Goal: Find specific page/section: Find specific page/section

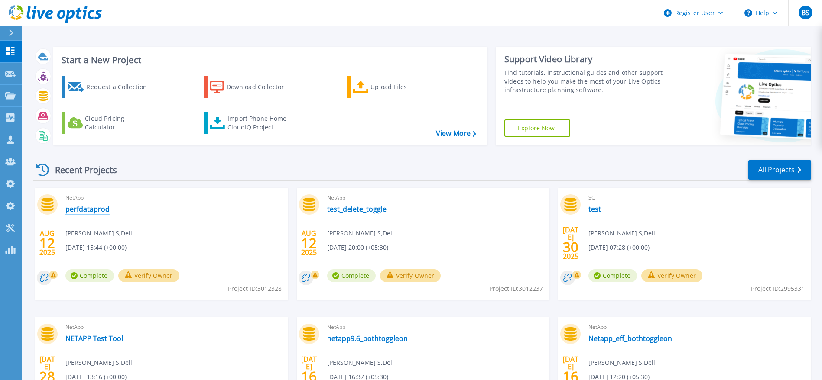
click at [101, 213] on link "perfdataprod" at bounding box center [87, 209] width 44 height 9
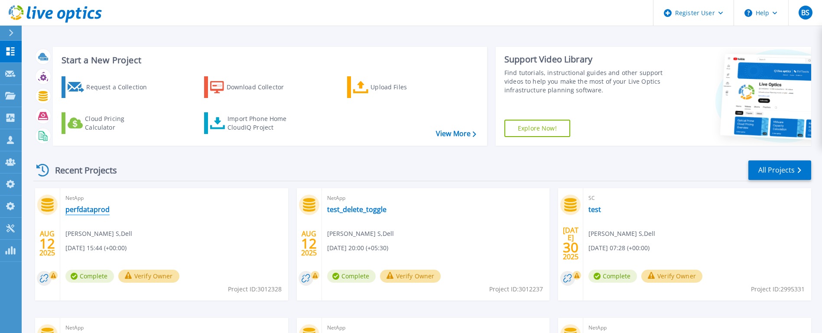
click at [97, 212] on link "perfdataprod" at bounding box center [87, 209] width 44 height 9
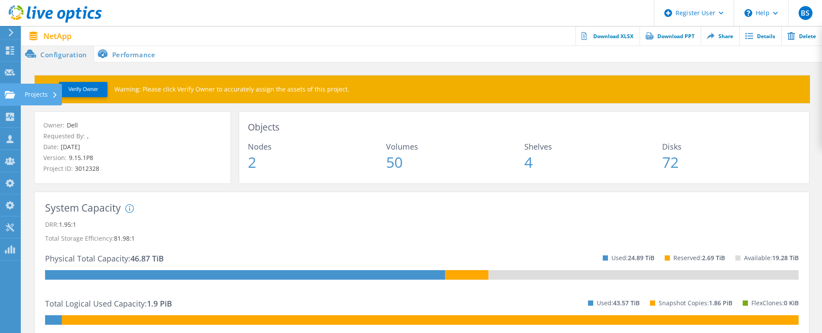
click at [12, 98] on div at bounding box center [10, 96] width 10 height 10
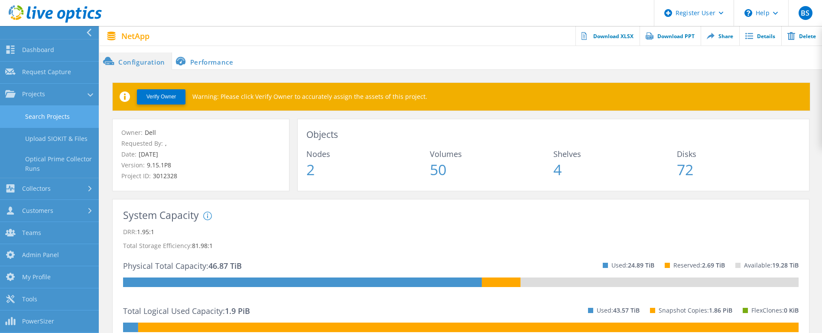
click at [22, 117] on link "Search Projects" at bounding box center [49, 117] width 99 height 22
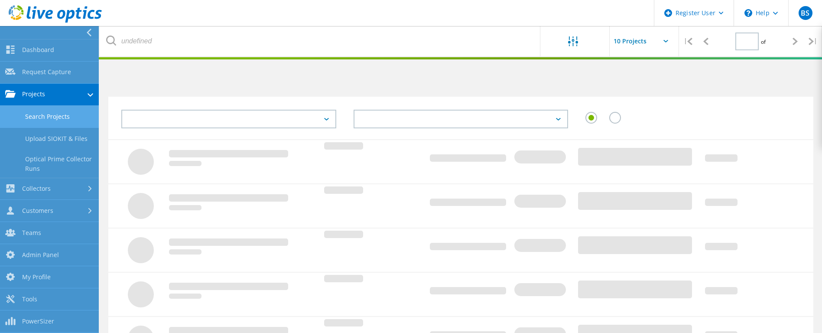
click at [22, 117] on link "Search Projects" at bounding box center [49, 117] width 99 height 22
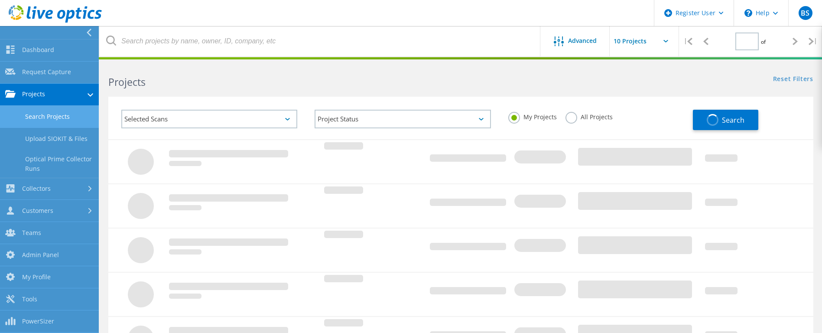
type input "1"
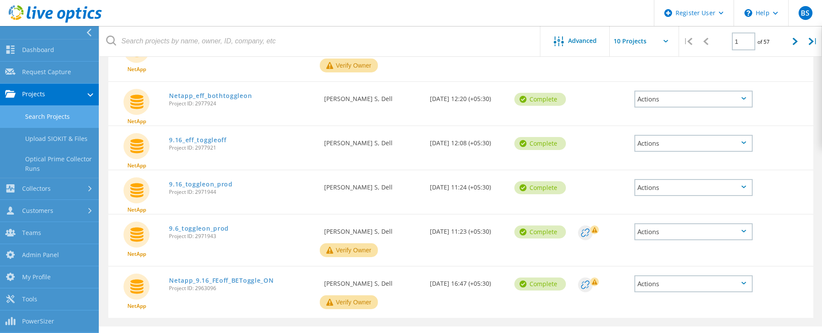
scroll to position [332, 0]
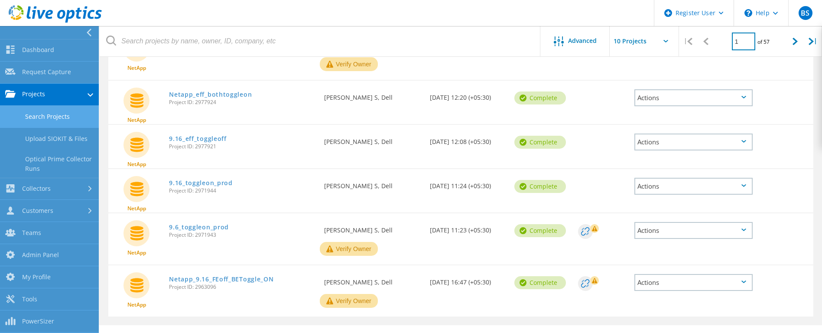
click at [746, 39] on input "1" at bounding box center [743, 42] width 23 height 18
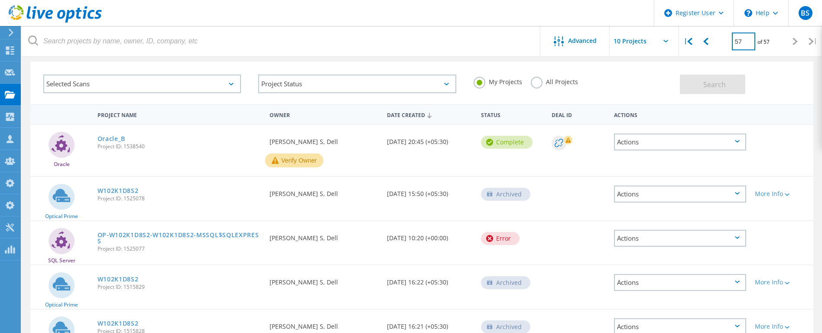
scroll to position [0, 0]
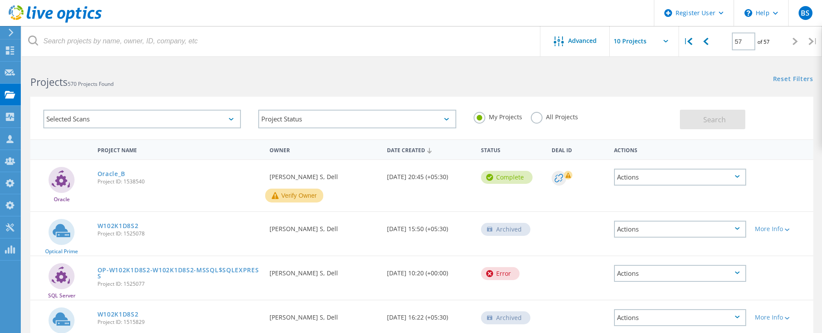
click at [136, 118] on div "Selected Scans" at bounding box center [142, 119] width 198 height 19
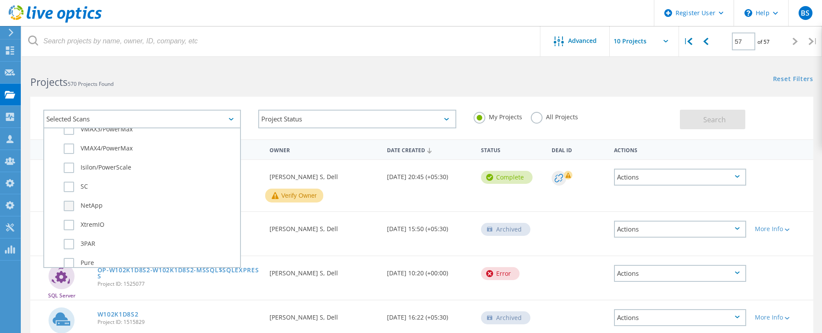
scroll to position [294, 0]
click at [99, 208] on label "NetApp" at bounding box center [150, 206] width 172 height 10
click at [0, 0] on input "NetApp" at bounding box center [0, 0] width 0 height 0
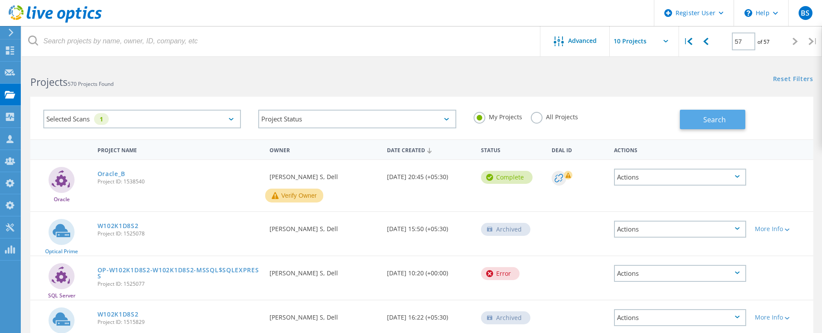
click at [693, 112] on button "Search" at bounding box center [712, 120] width 65 height 20
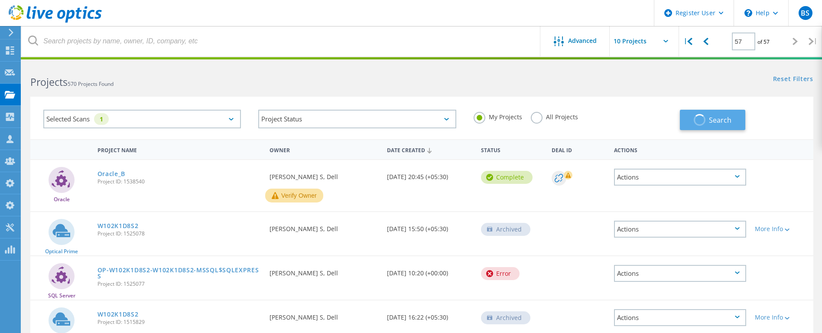
type input "1"
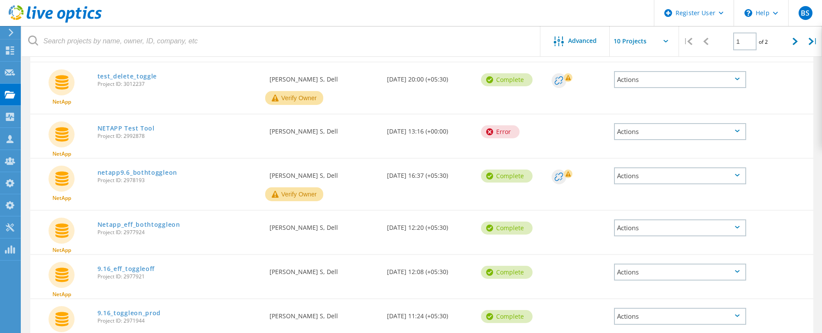
scroll to position [0, 0]
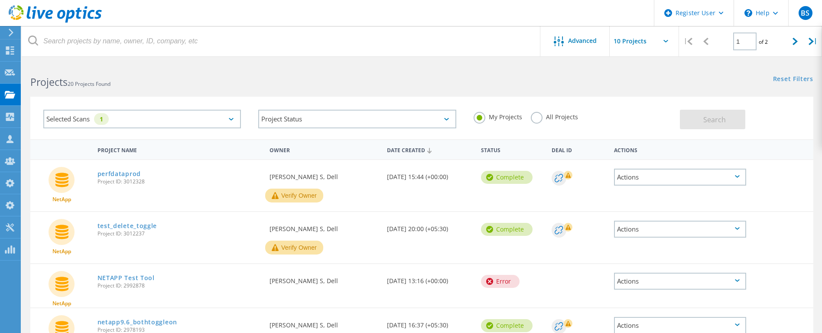
click at [537, 114] on label "All Projects" at bounding box center [554, 116] width 47 height 8
click at [0, 0] on input "All Projects" at bounding box center [0, 0] width 0 height 0
click at [729, 110] on button "Search" at bounding box center [712, 120] width 65 height 20
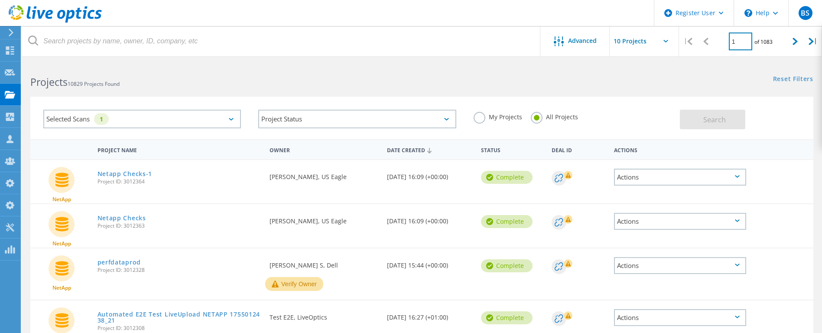
click at [747, 41] on input "1" at bounding box center [740, 42] width 23 height 18
type input "400"
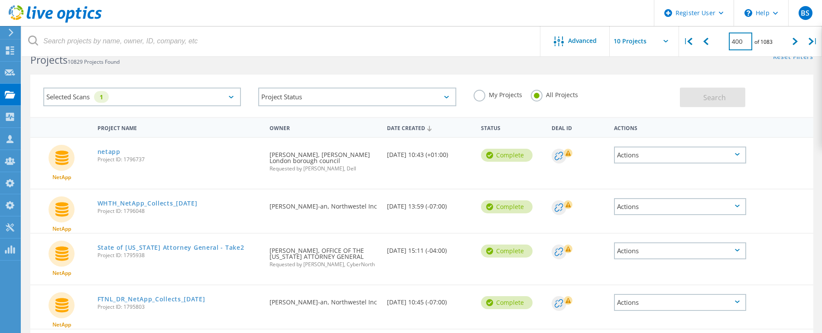
scroll to position [31, 0]
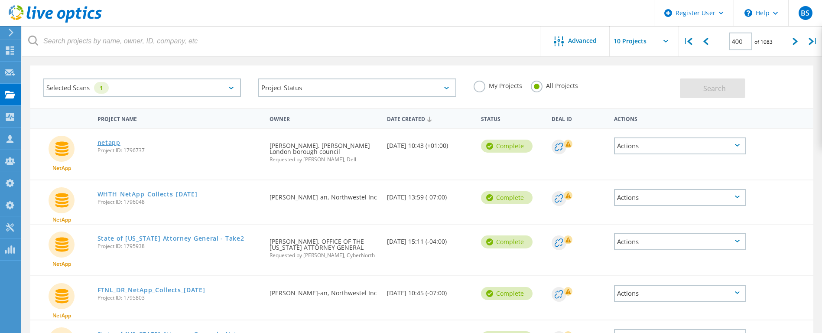
click at [113, 144] on link "netapp" at bounding box center [109, 143] width 23 height 6
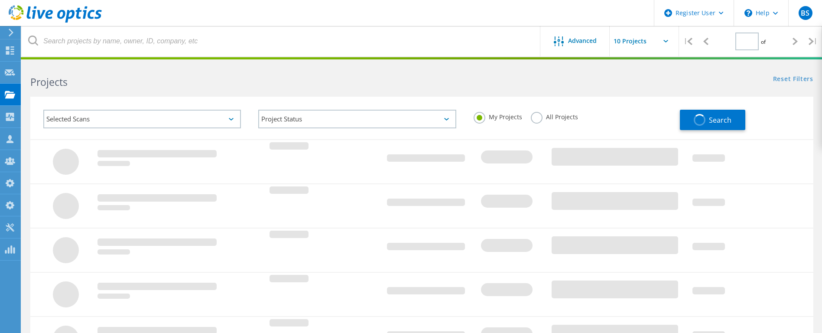
type input "1"
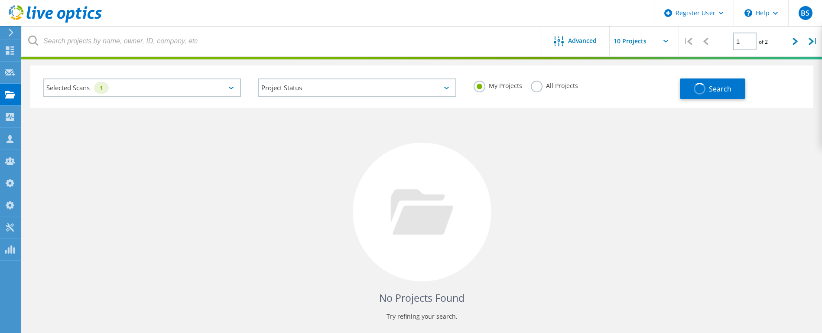
scroll to position [31, 0]
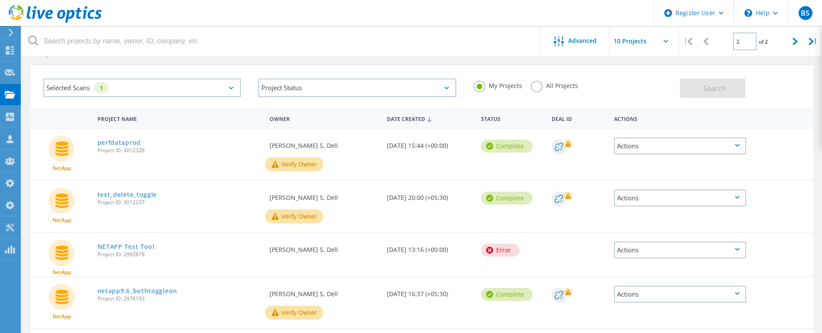
click at [556, 85] on label "All Projects" at bounding box center [554, 85] width 47 height 8
click at [0, 0] on input "All Projects" at bounding box center [0, 0] width 0 height 0
click at [719, 87] on span "Search" at bounding box center [714, 89] width 23 height 10
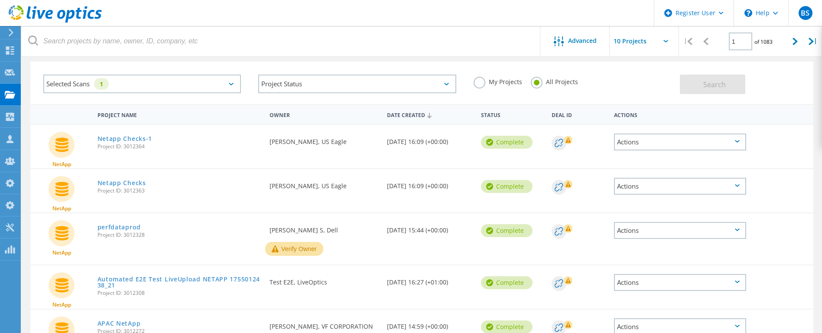
scroll to position [0, 0]
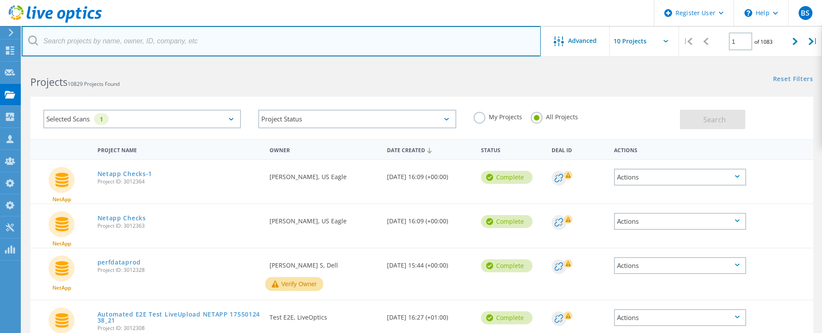
click at [162, 54] on input "text" at bounding box center [281, 41] width 519 height 30
type input "david hunter"
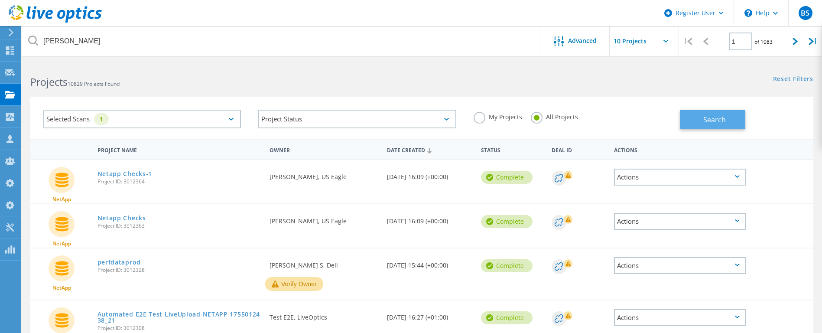
click at [689, 118] on button "Search" at bounding box center [712, 120] width 65 height 20
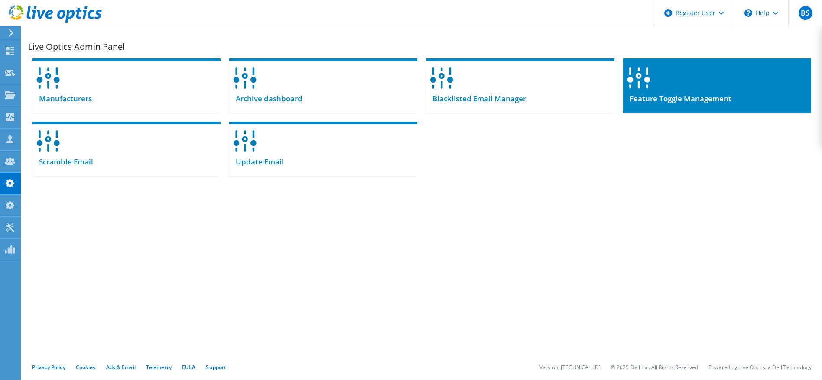
click at [654, 86] on div at bounding box center [717, 75] width 188 height 33
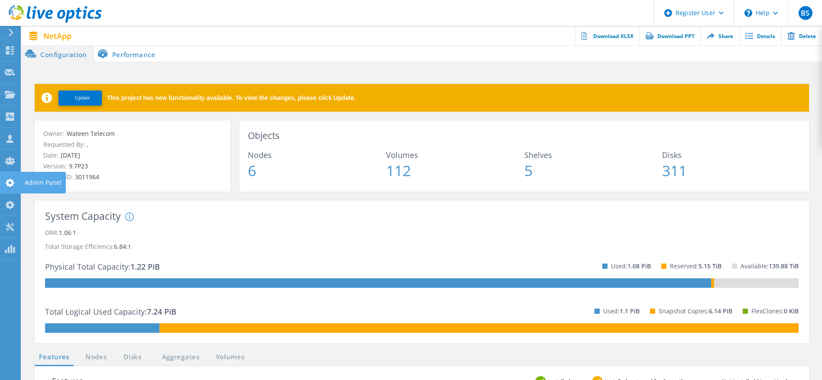
click at [11, 183] on icon at bounding box center [10, 183] width 10 height 8
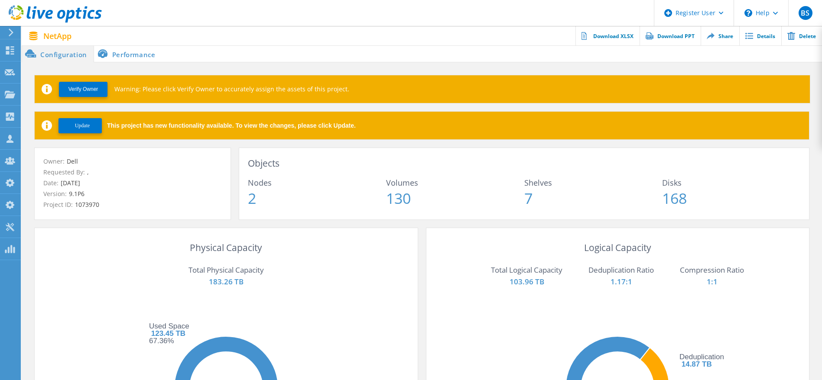
click at [82, 126] on span "Update" at bounding box center [82, 126] width 15 height 7
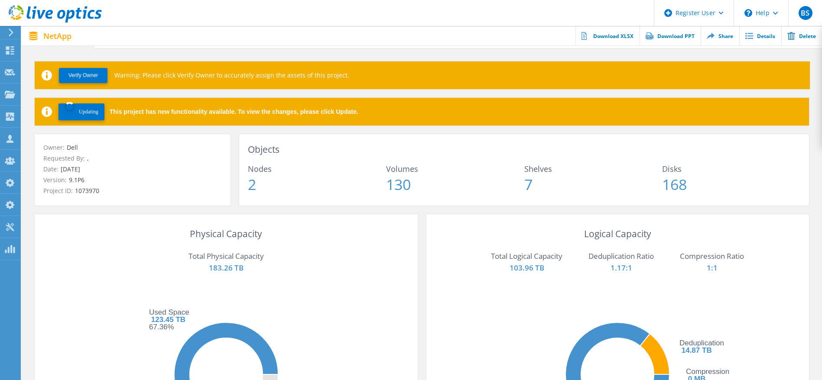
scroll to position [14, 0]
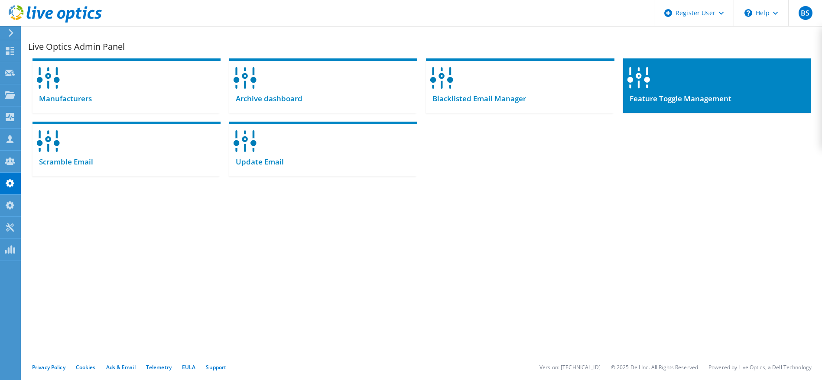
click at [649, 103] on span "Feature Toggle Management" at bounding box center [677, 99] width 108 height 10
